Goal: Task Accomplishment & Management: Use online tool/utility

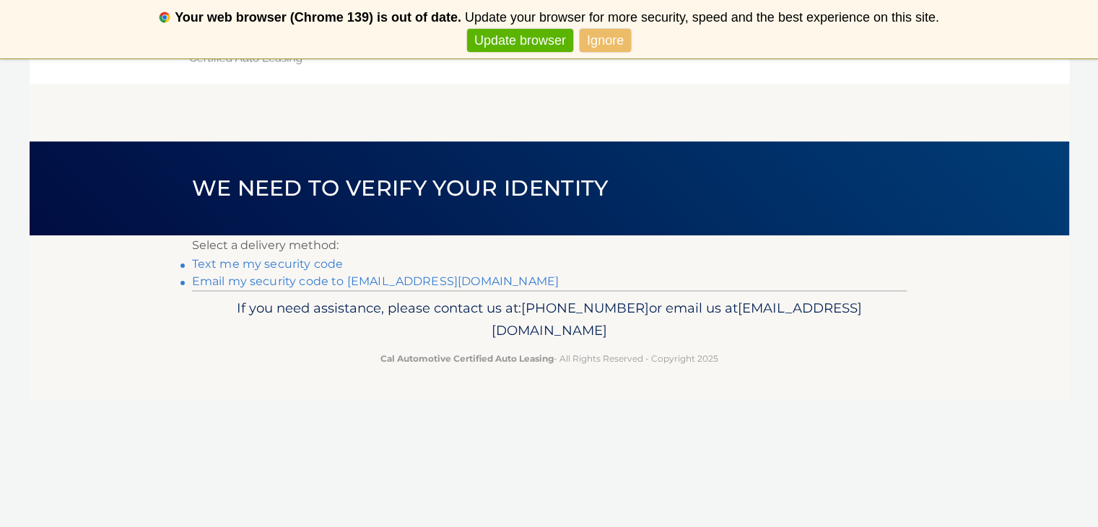
click at [401, 281] on link "**********" at bounding box center [375, 281] width 367 height 14
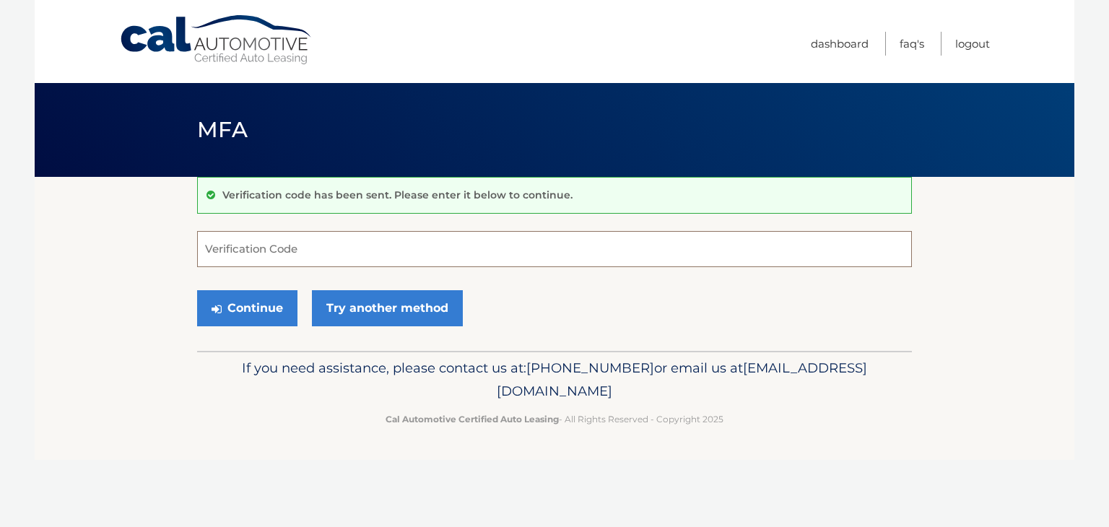
click at [407, 251] on input "Verification Code" at bounding box center [554, 249] width 715 height 36
type input "425850"
click at [264, 320] on button "Continue" at bounding box center [247, 308] width 100 height 36
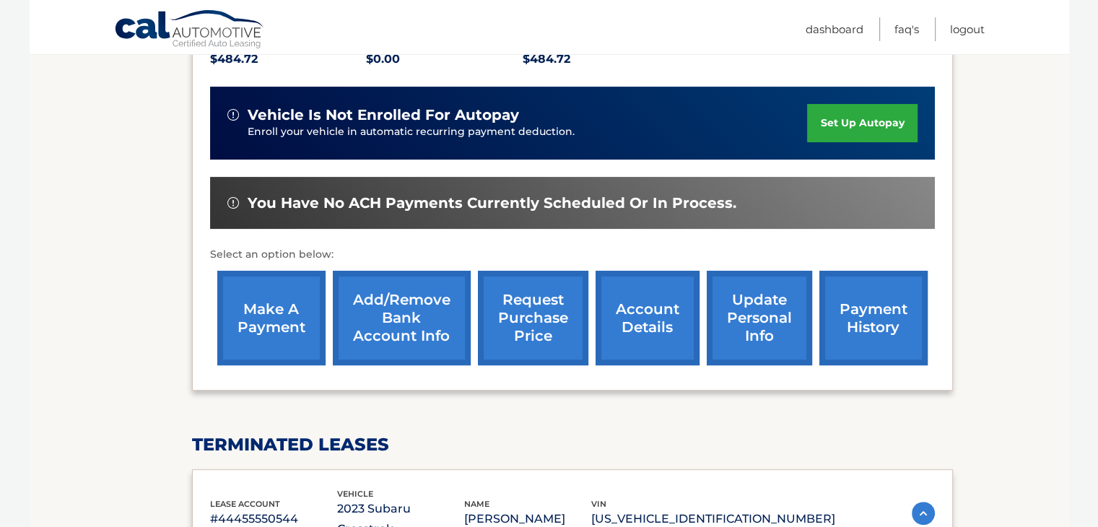
scroll to position [378, 0]
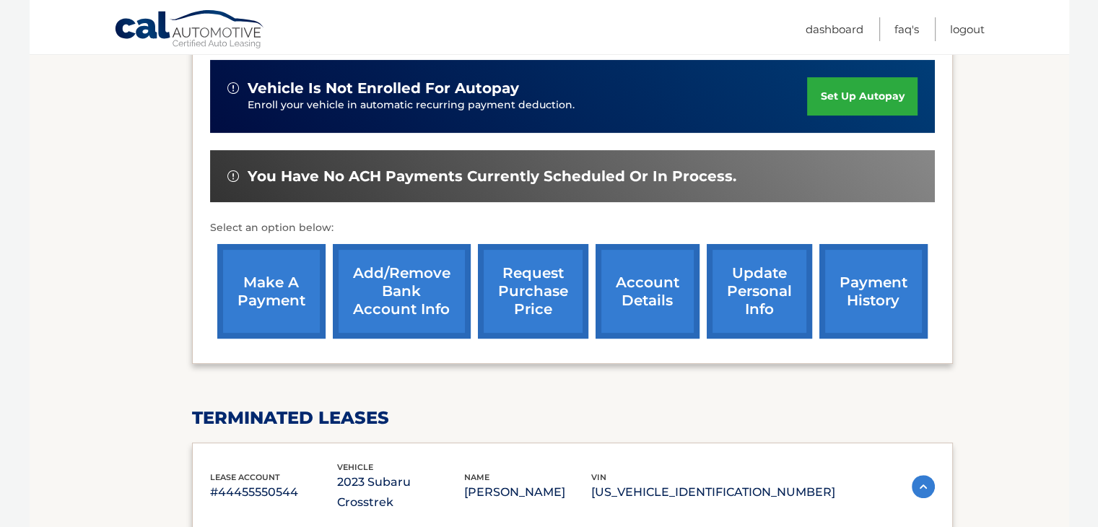
click at [274, 287] on link "make a payment" at bounding box center [271, 291] width 108 height 95
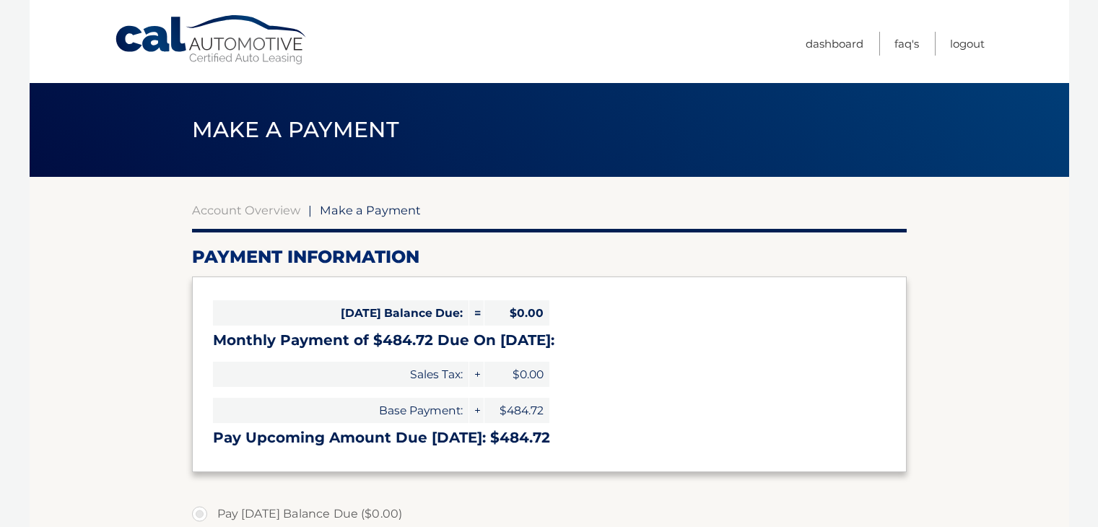
select select "ZmY4ZTExYjgtZTEwMC00MmJkLWExOWUtNTE2MGI1ZTExMGJl"
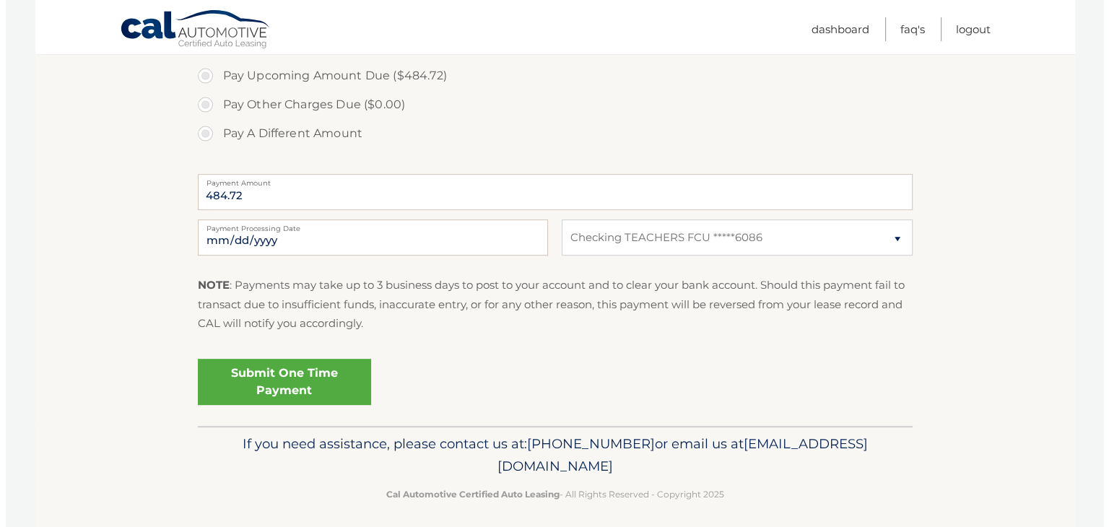
scroll to position [504, 0]
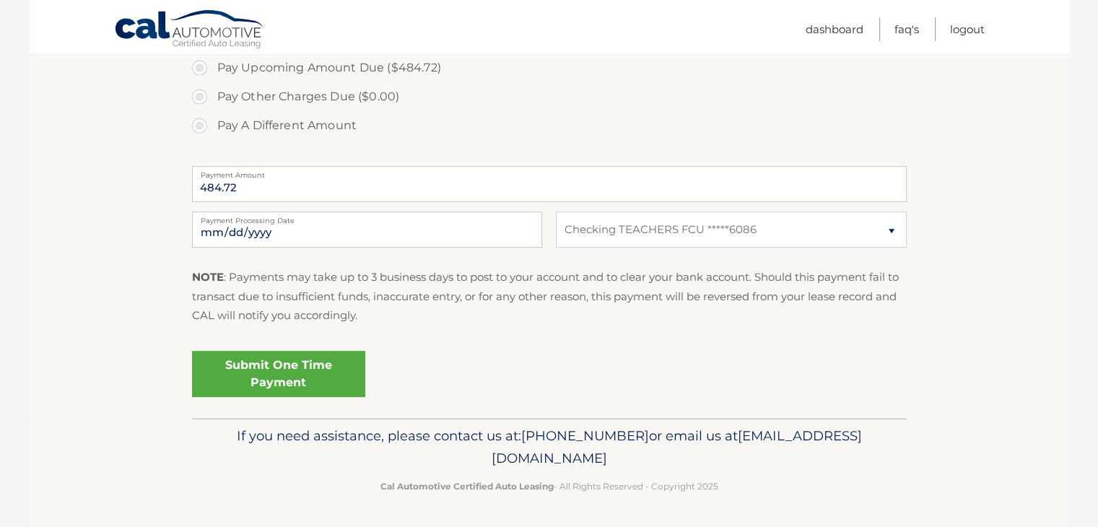
click at [266, 362] on link "Submit One Time Payment" at bounding box center [278, 374] width 173 height 46
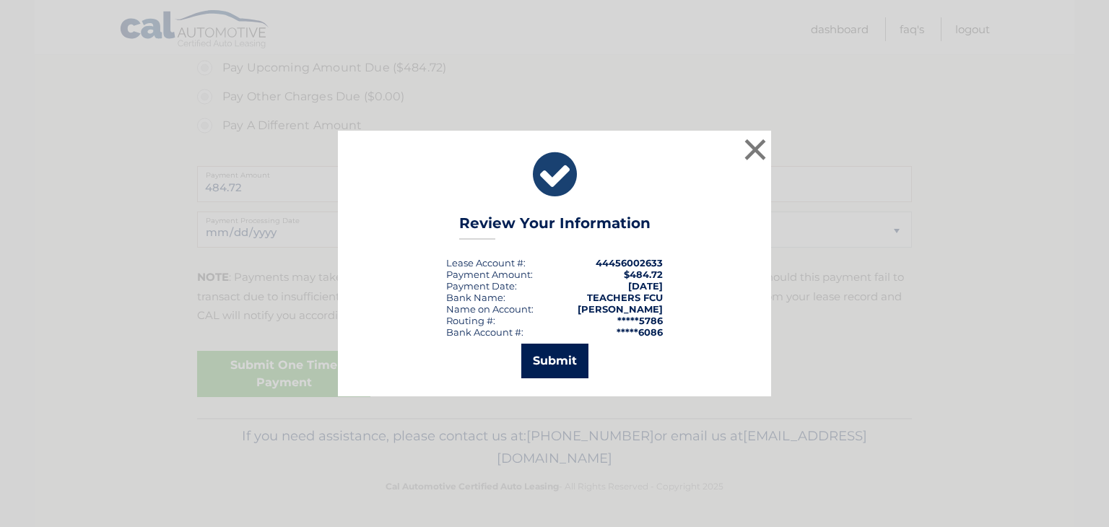
click at [554, 377] on button "Submit" at bounding box center [554, 361] width 67 height 35
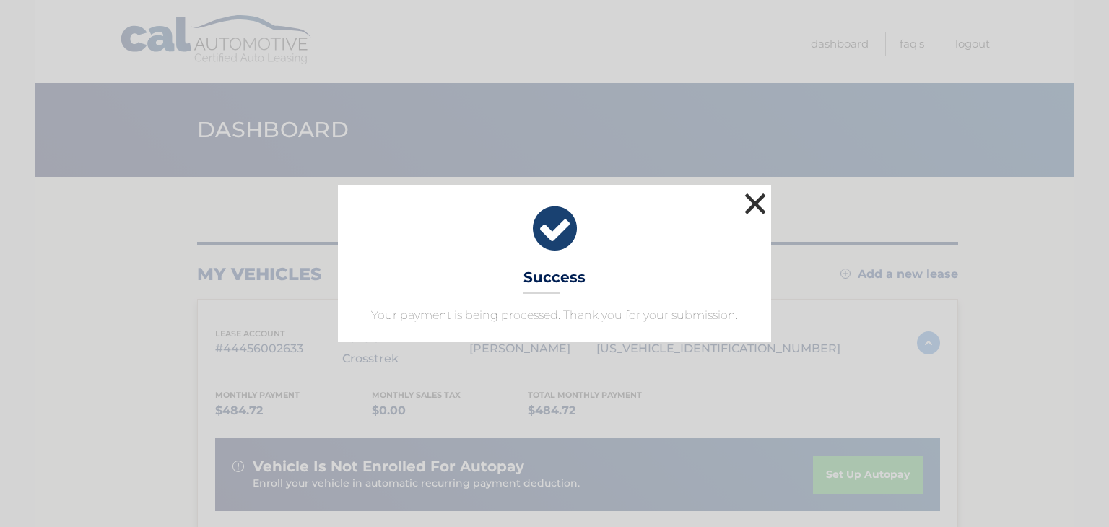
click at [765, 203] on button "×" at bounding box center [754, 203] width 29 height 29
